Goal: Transaction & Acquisition: Purchase product/service

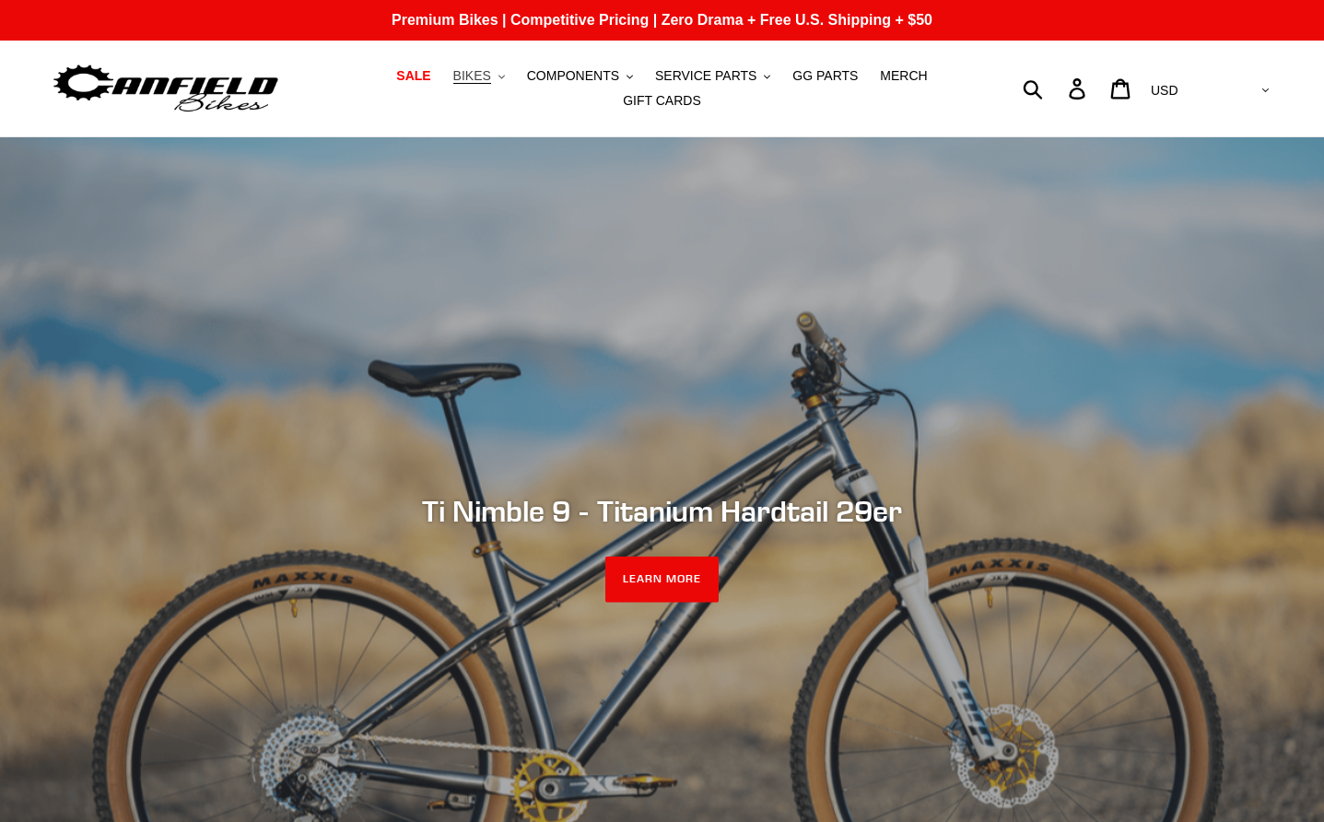
click at [488, 72] on span "BIKES" at bounding box center [472, 76] width 38 height 16
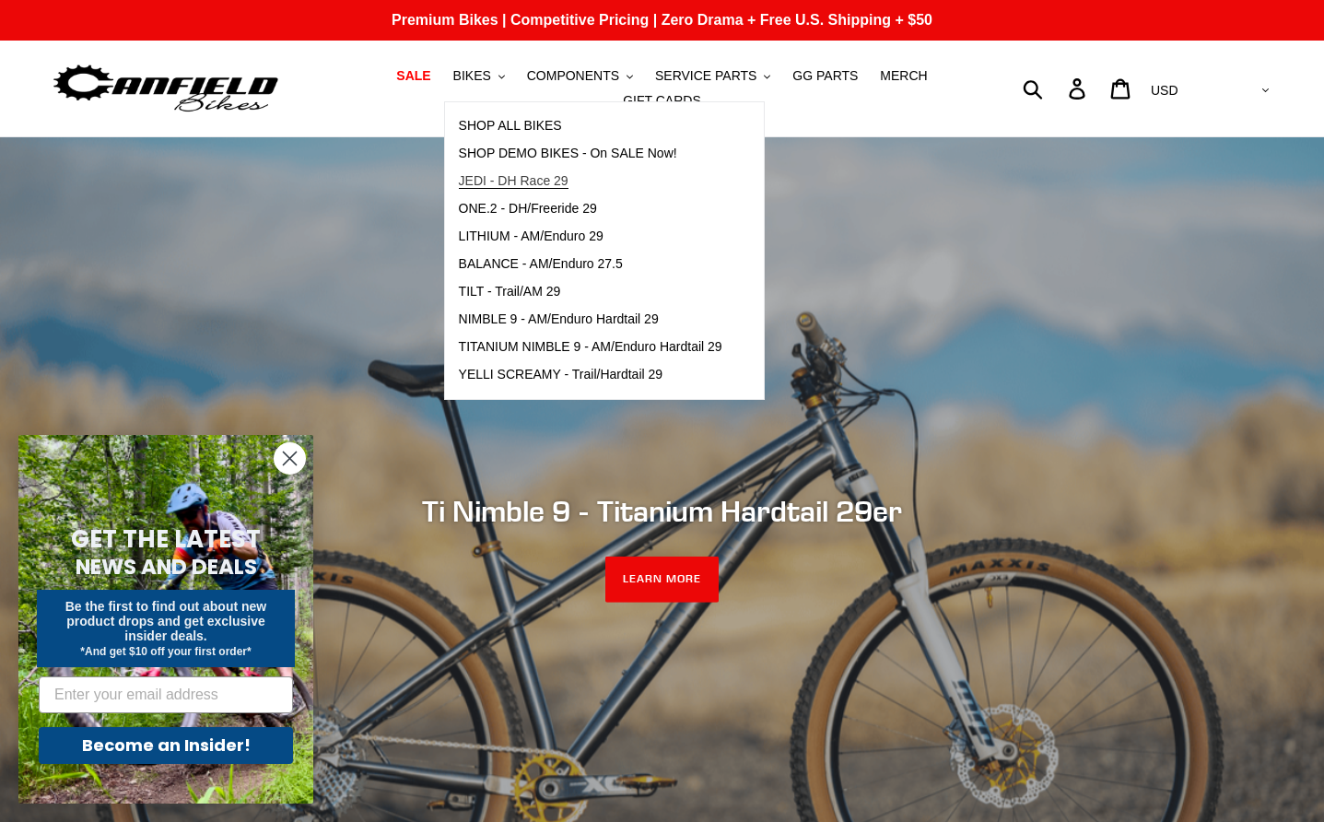
click at [527, 182] on span "JEDI - DH Race 29" at bounding box center [514, 181] width 110 height 16
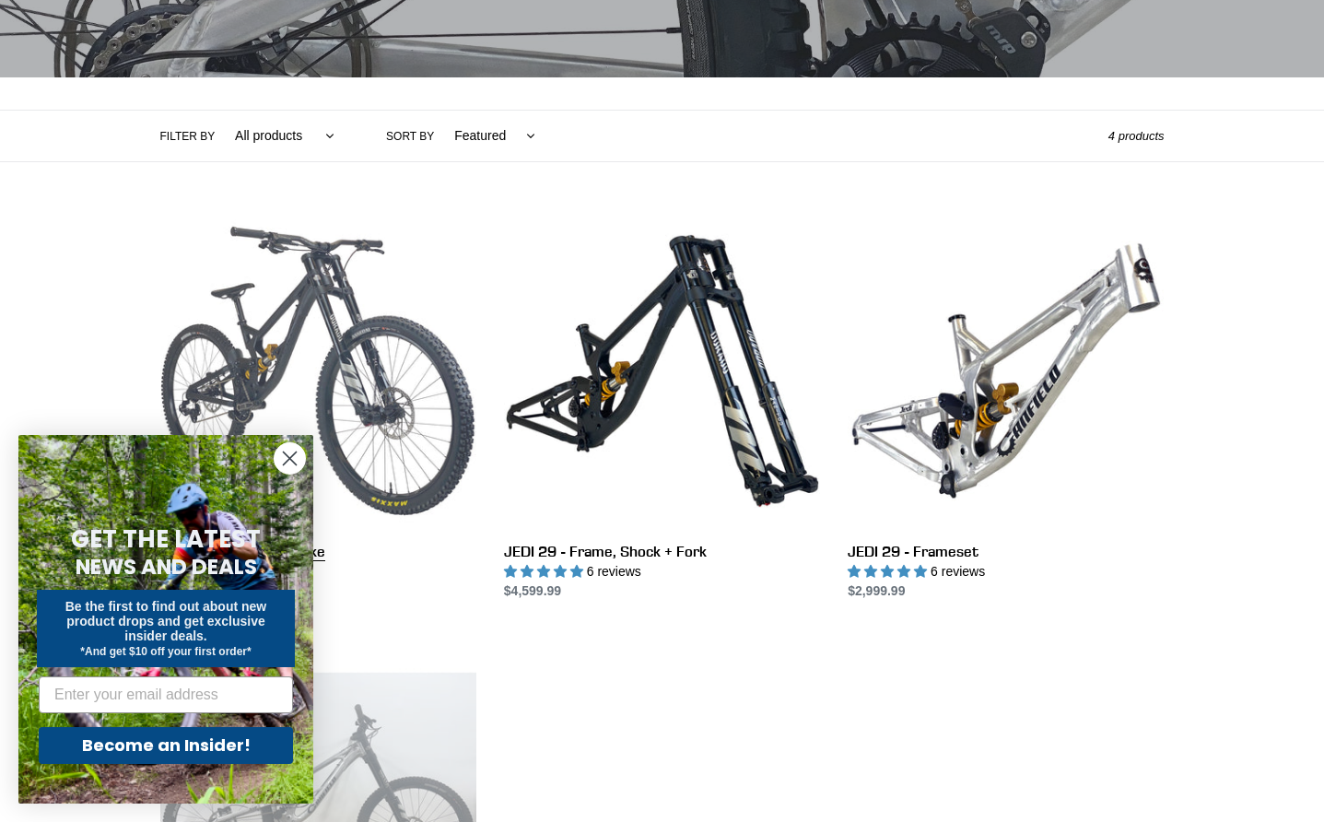
scroll to position [407, 0]
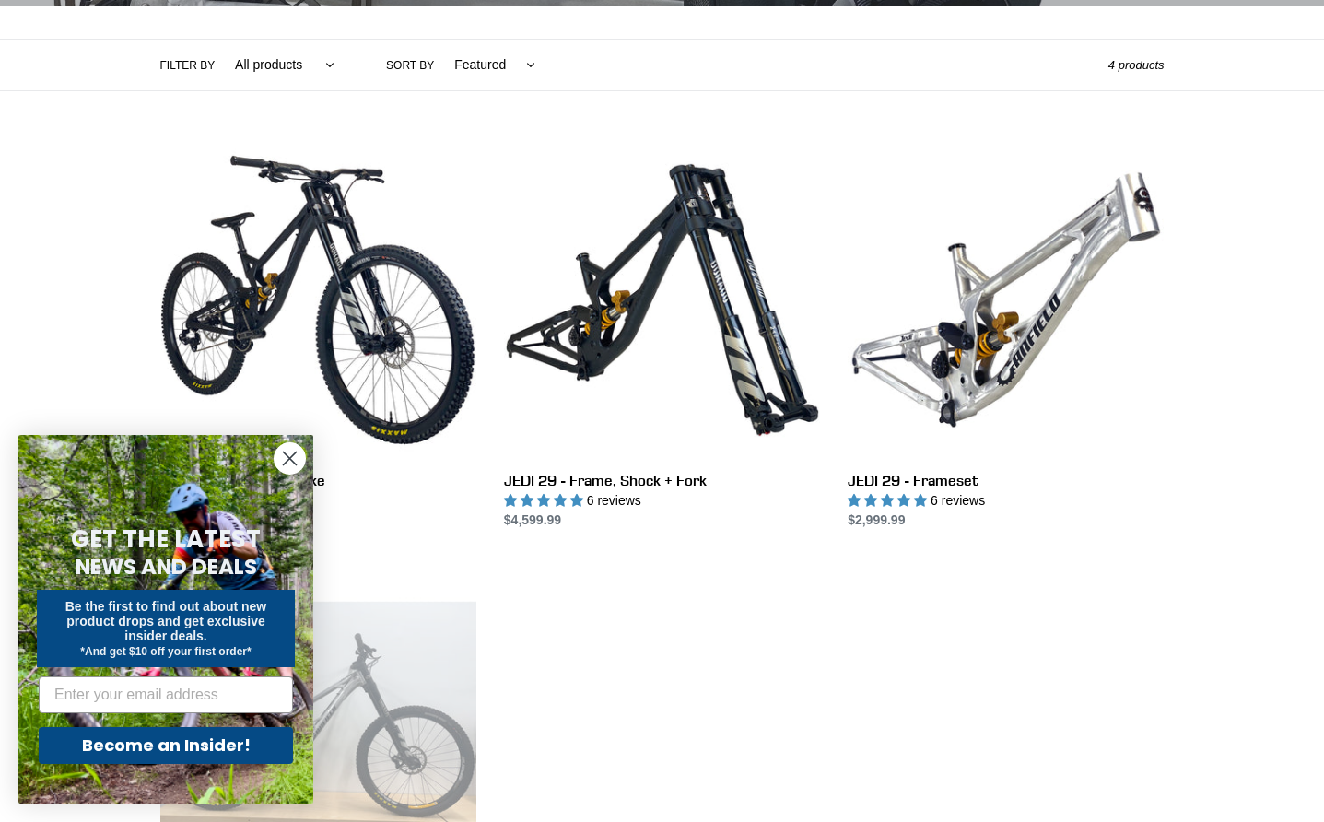
click at [285, 456] on circle "Close dialog" at bounding box center [290, 458] width 30 height 30
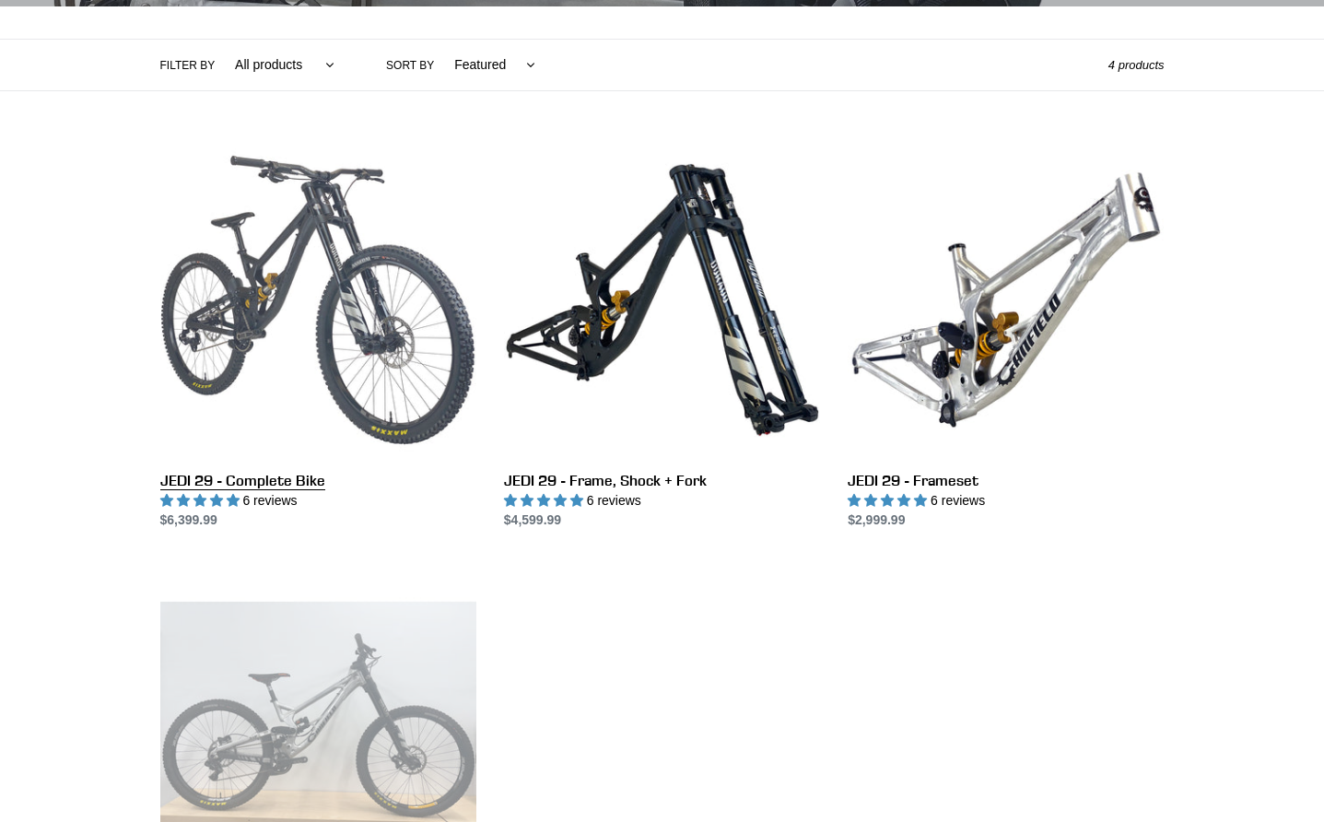
click at [329, 487] on link "JEDI 29 - Complete Bike" at bounding box center [318, 336] width 316 height 388
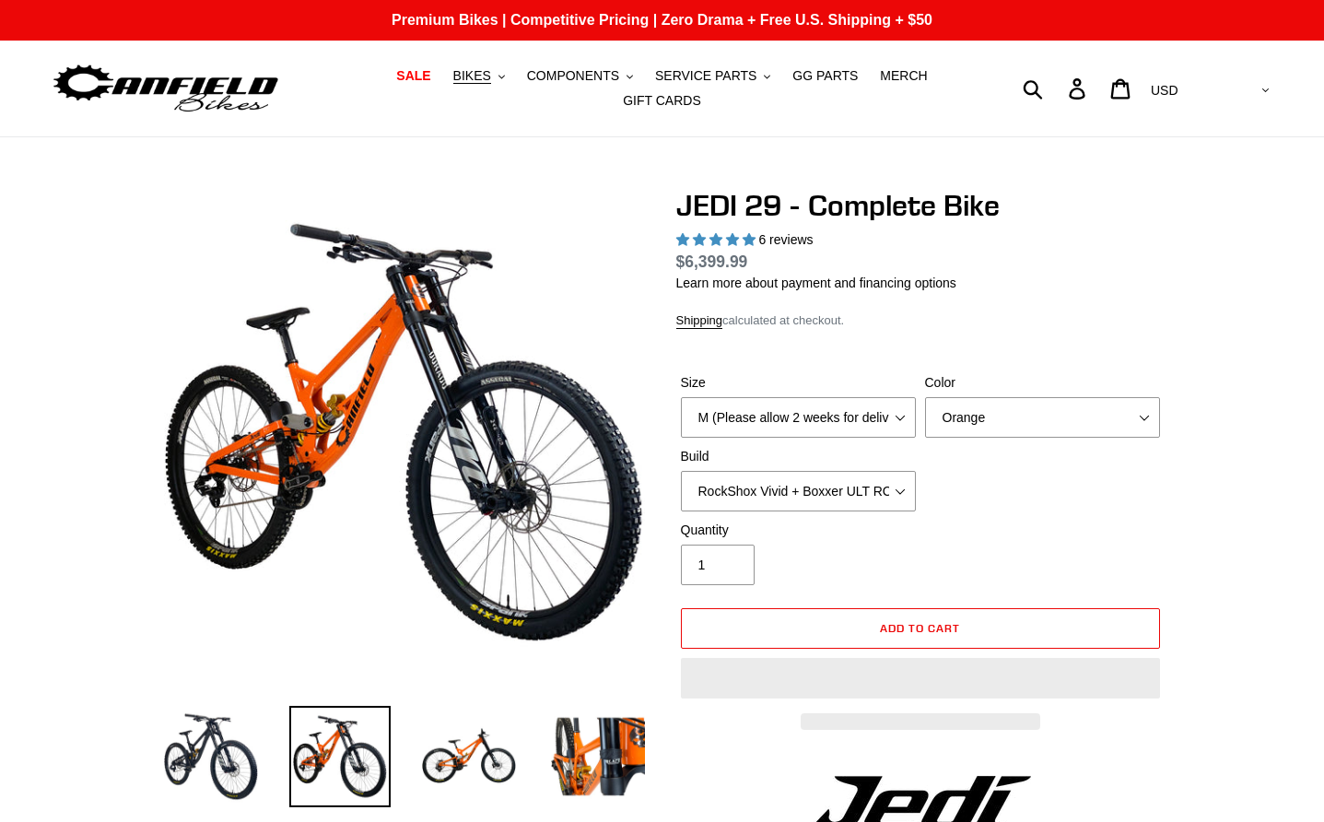
select select "highest-rating"
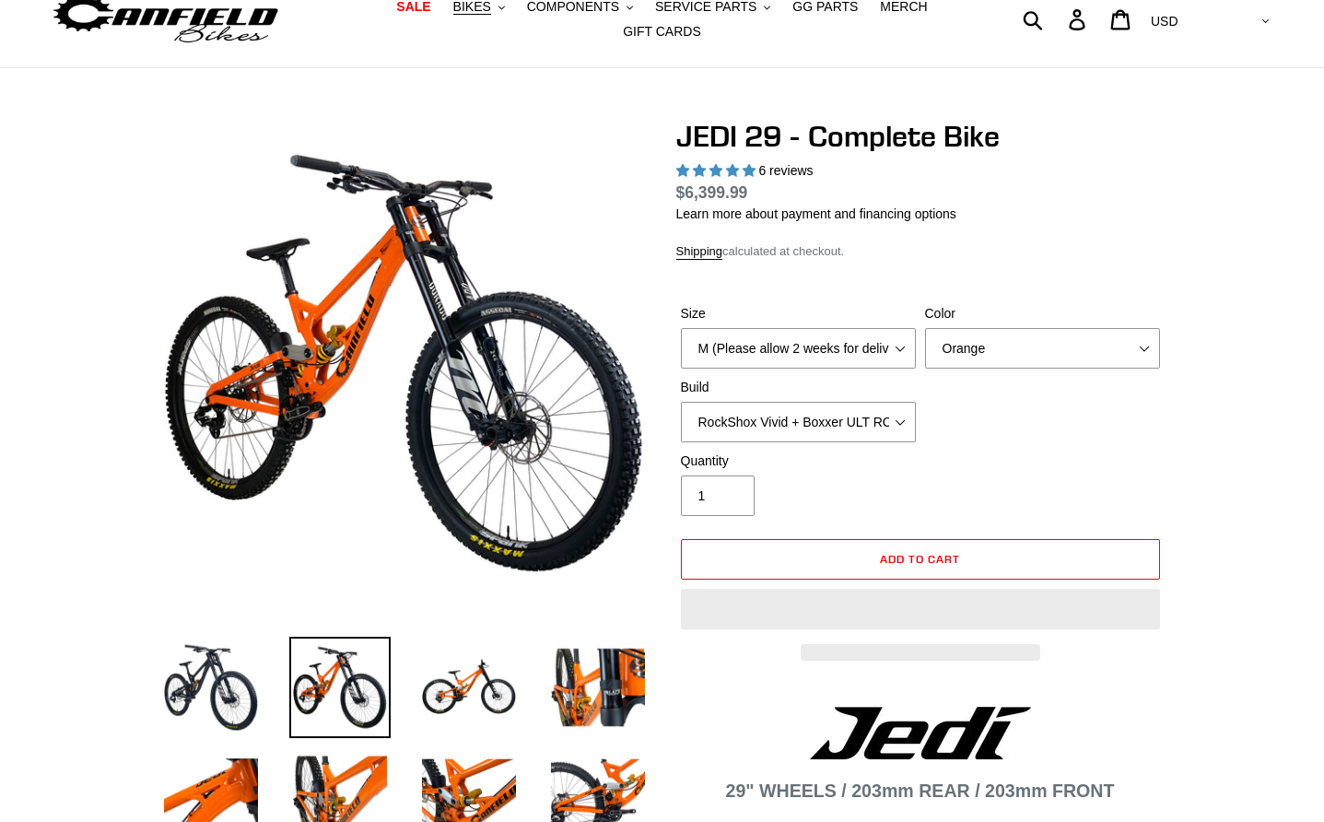
scroll to position [71, 0]
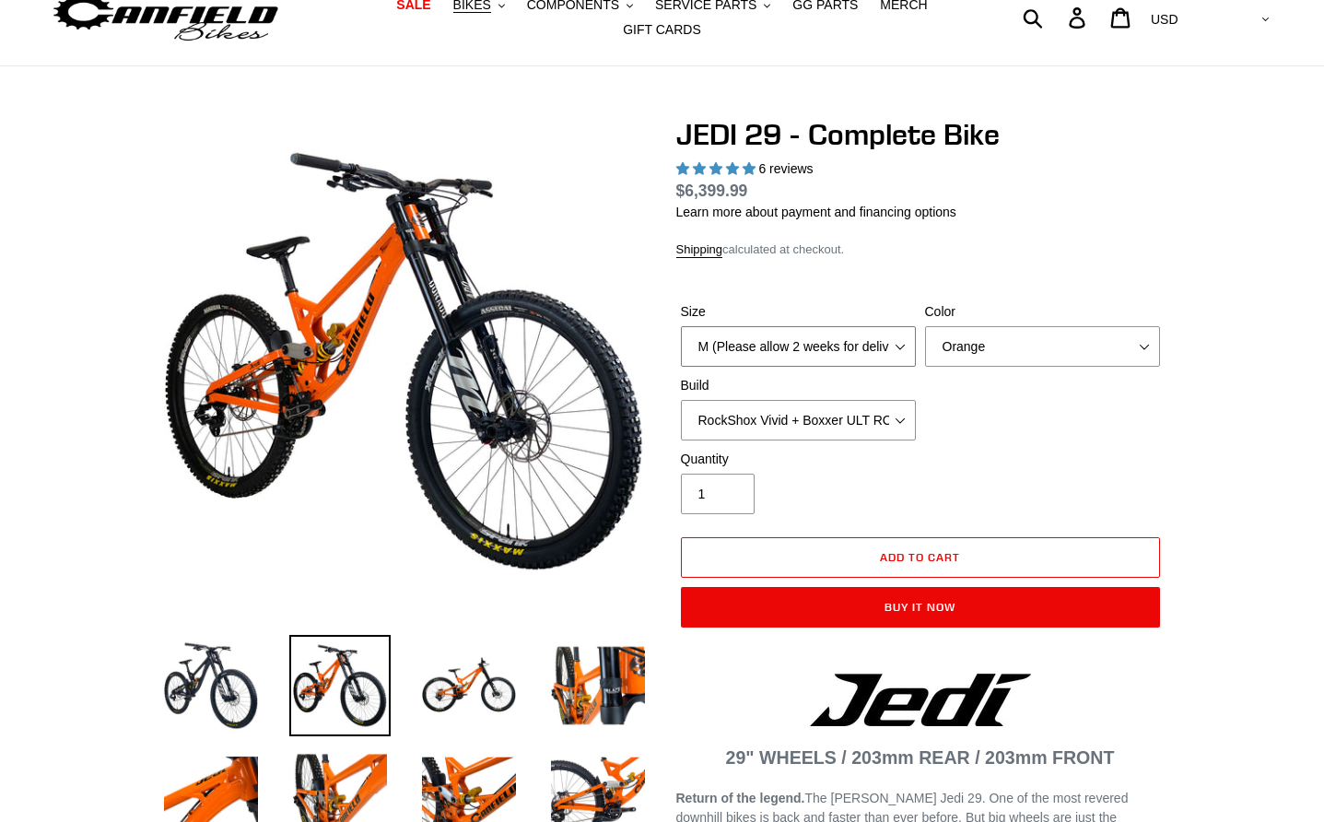
click at [783, 353] on select "M (Please allow 2 weeks for delivery) L (Please allow 2 weeks for delivery) XL …" at bounding box center [798, 346] width 235 height 41
select select "L (Please allow 2 weeks for delivery)"
click at [681, 326] on select "M (Please allow 2 weeks for delivery) L (Please allow 2 weeks for delivery) XL …" at bounding box center [798, 346] width 235 height 41
click at [942, 353] on select "Orange Stealth Black Raw" at bounding box center [1042, 346] width 235 height 41
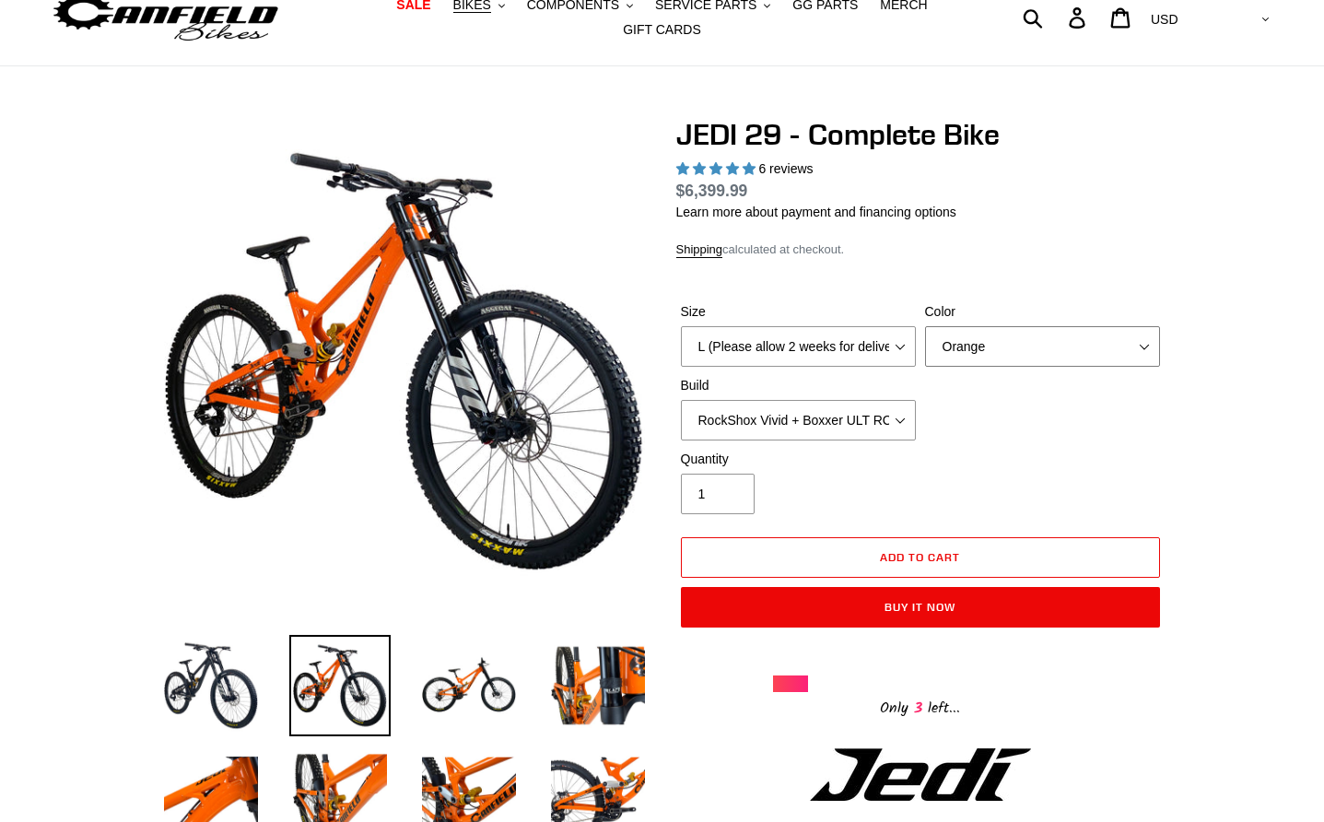
select select "Stealth Black"
click at [925, 326] on select "Orange Stealth Black Raw" at bounding box center [1042, 346] width 235 height 41
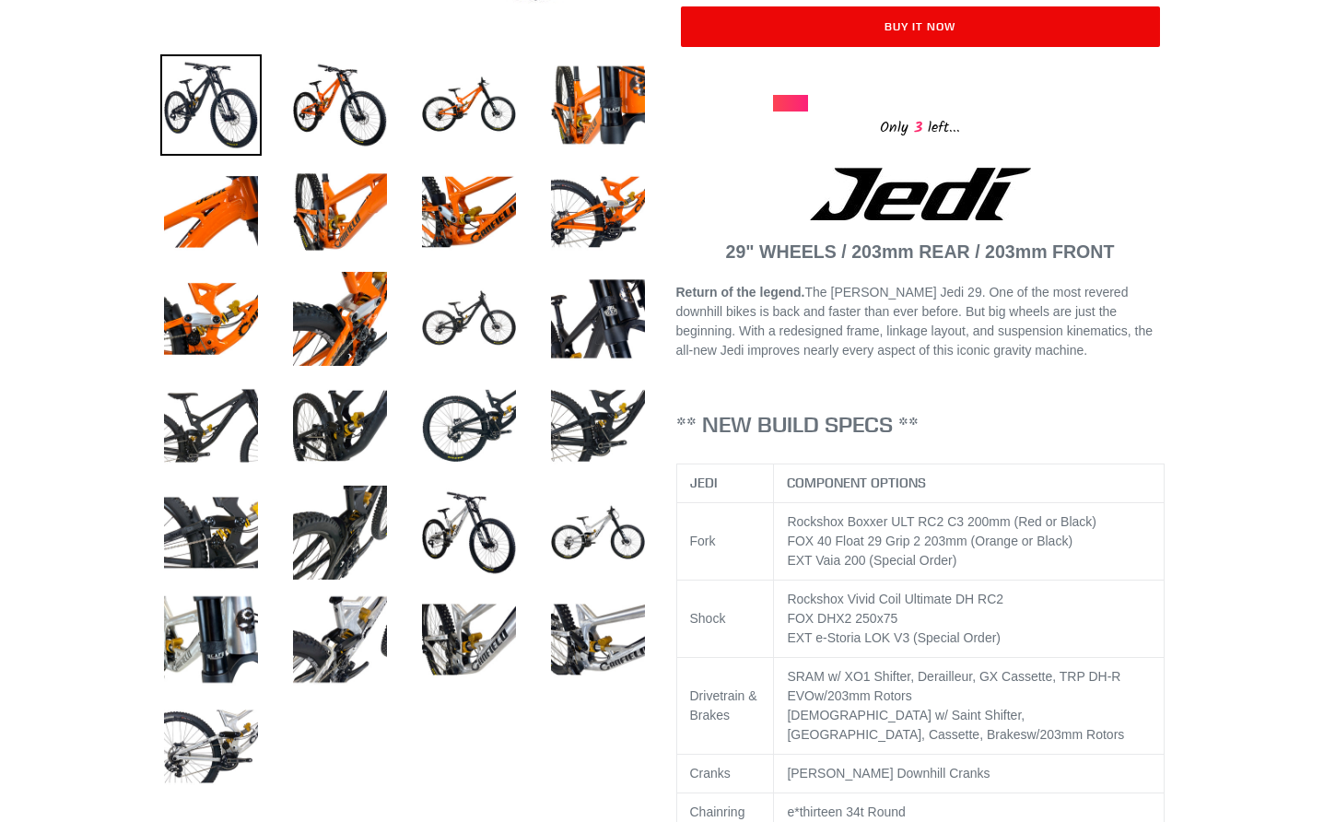
scroll to position [689, 0]
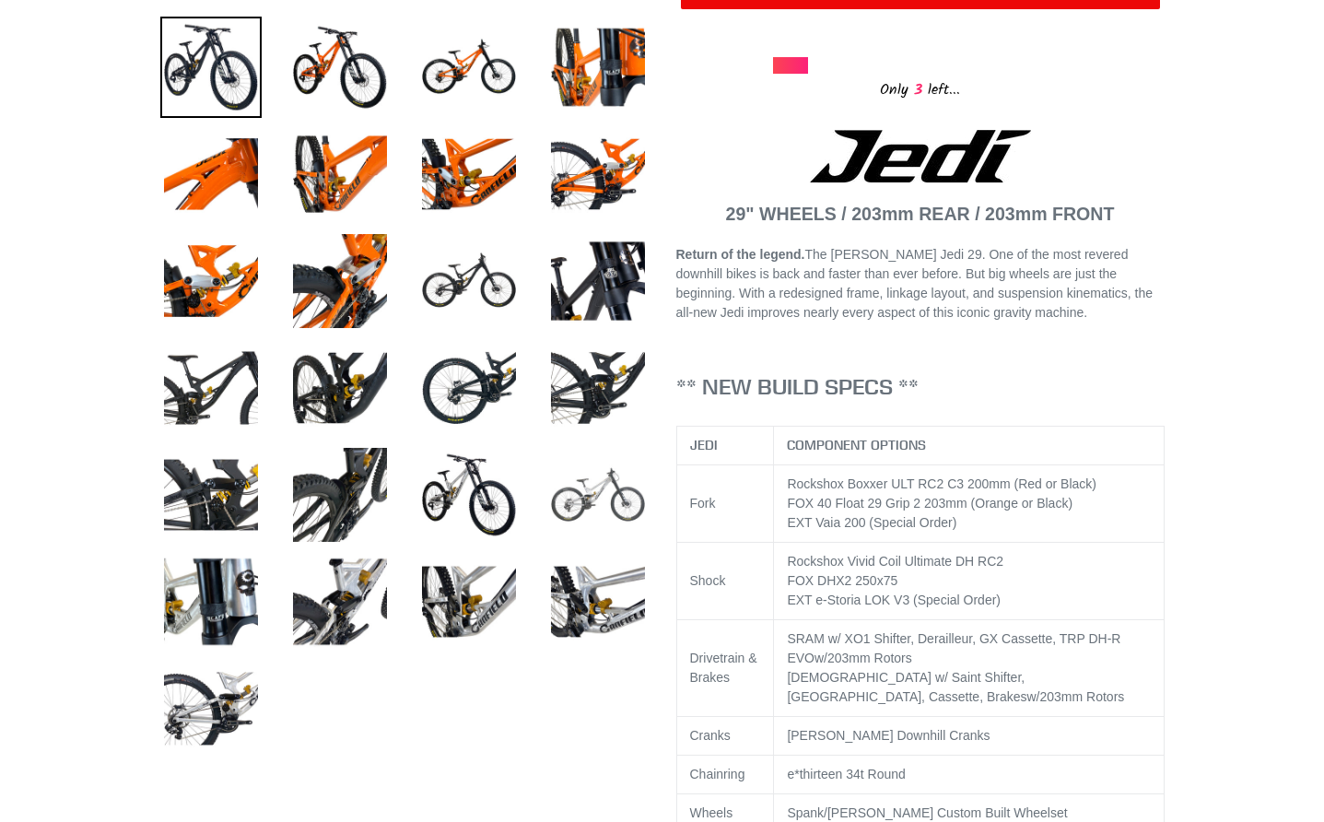
click at [621, 526] on img at bounding box center [597, 494] width 101 height 101
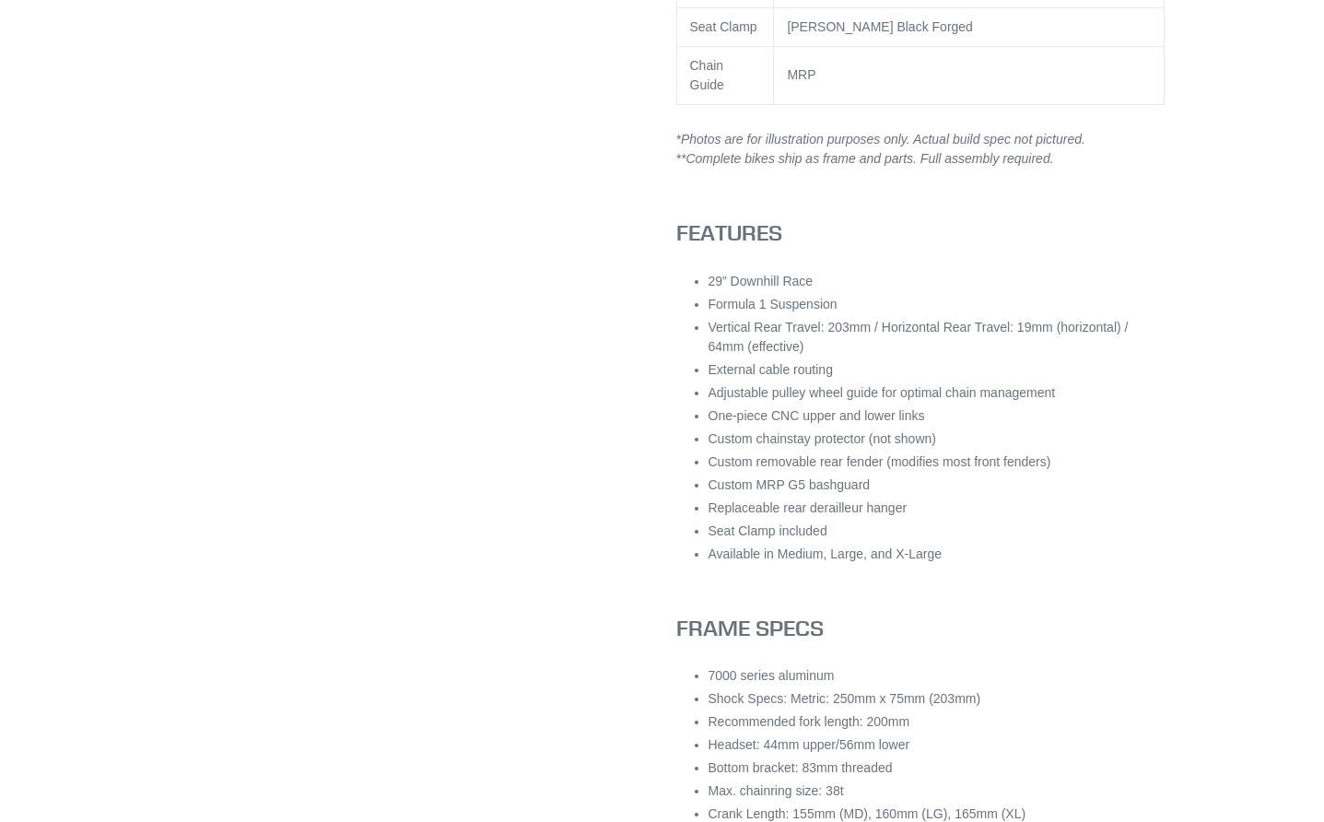
scroll to position [1708, 0]
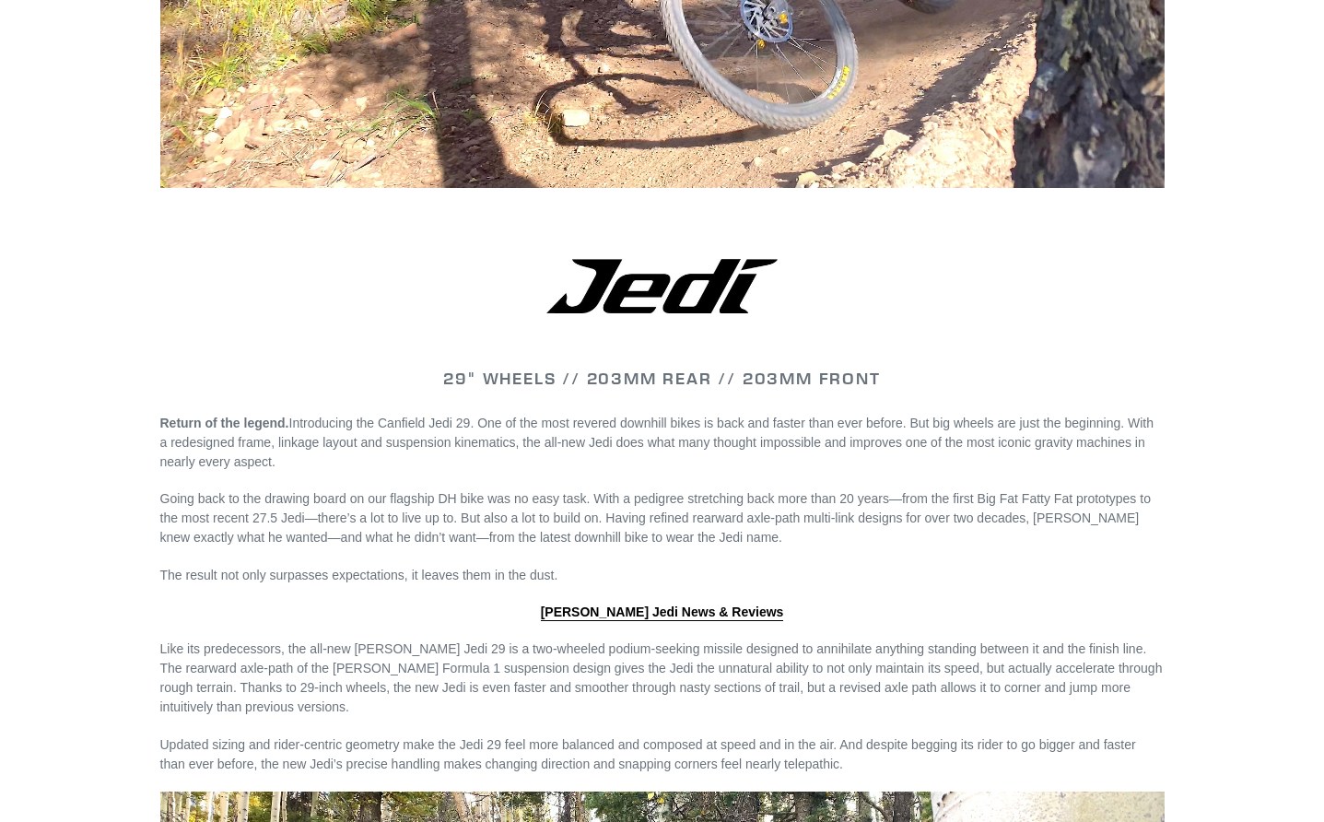
scroll to position [1279, 0]
